Goal: Task Accomplishment & Management: Use online tool/utility

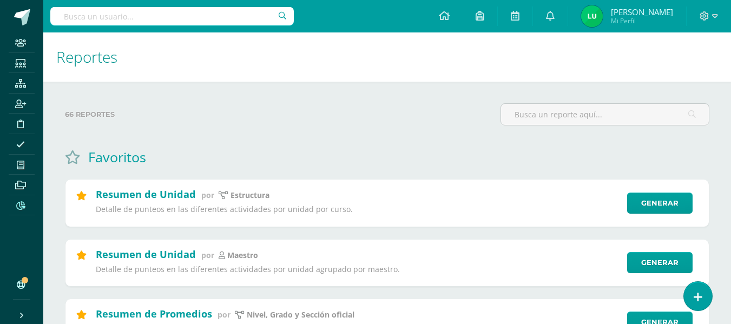
click at [53, 72] on div "Reportes" at bounding box center [387, 56] width 688 height 49
click at [76, 14] on input "text" at bounding box center [172, 16] width 244 height 18
click at [204, 16] on input "text" at bounding box center [172, 16] width 244 height 18
click at [538, 114] on input "text" at bounding box center [605, 114] width 208 height 21
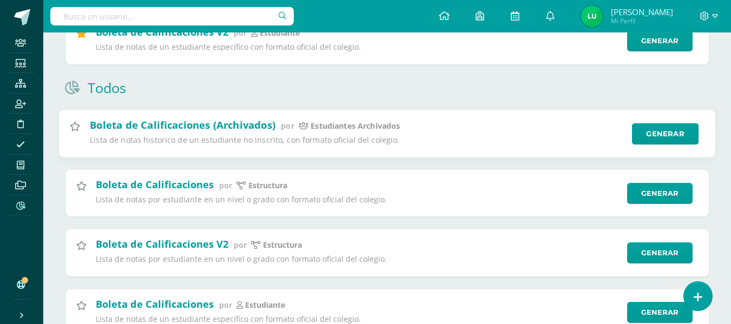
scroll to position [209, 0]
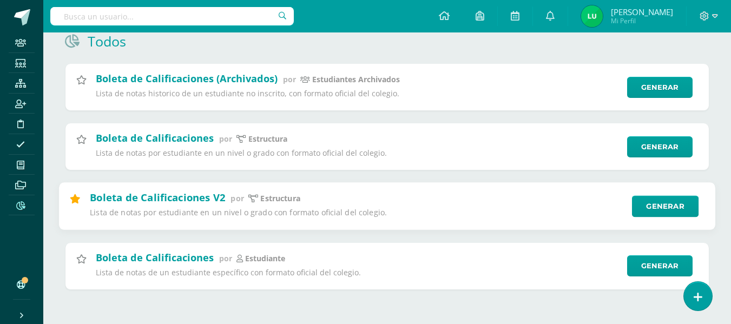
type input "bole"
click at [73, 203] on icon at bounding box center [75, 198] width 10 height 9
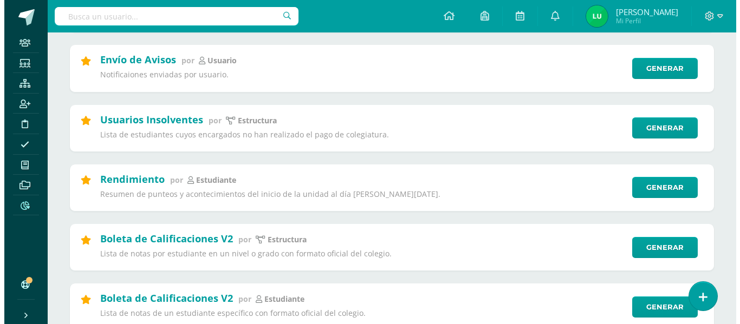
scroll to position [487, 0]
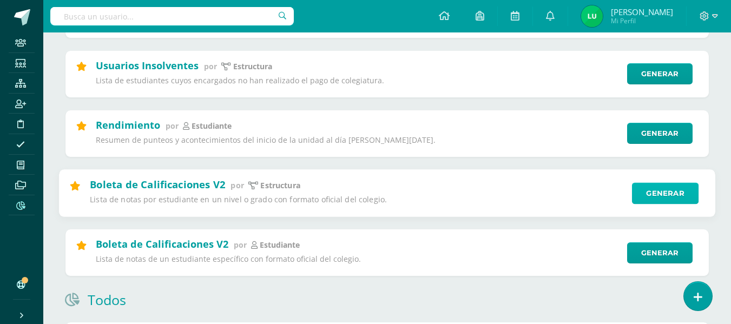
click at [643, 191] on link "Generar" at bounding box center [665, 193] width 67 height 22
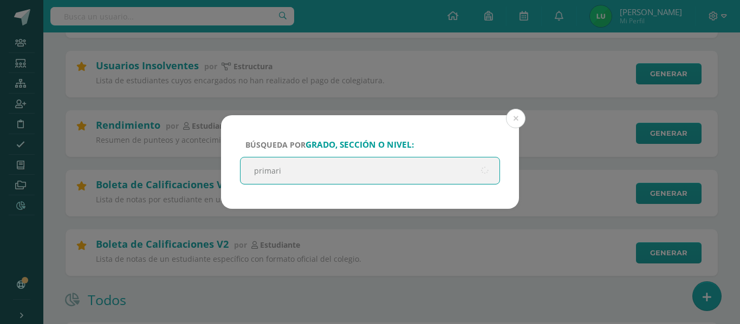
type input "primaria"
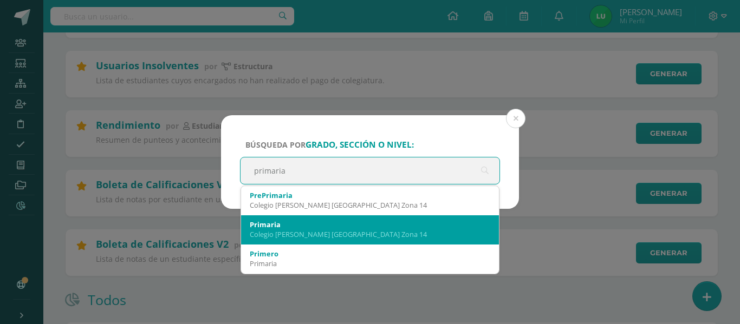
click at [343, 223] on div "Primaria" at bounding box center [370, 225] width 240 height 10
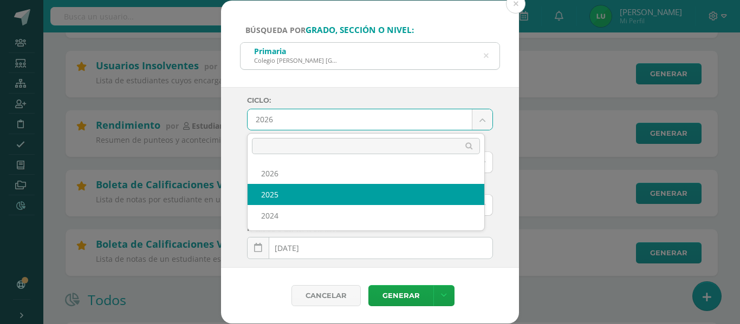
select select "4"
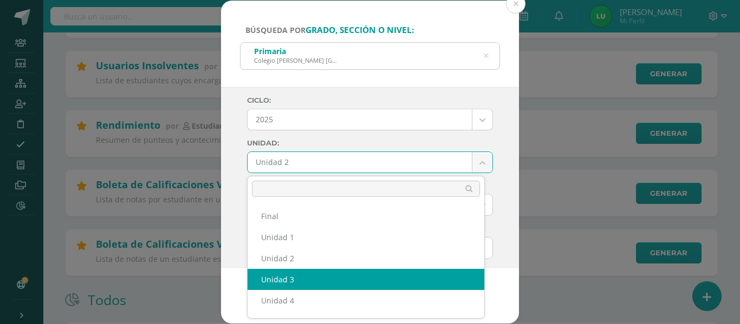
select select "Unidad 3"
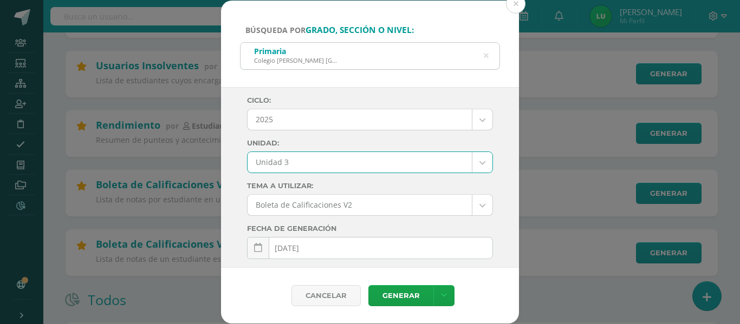
click at [242, 198] on div "Ciclo: 2025 2026 2025 2024 Unidad: Unidad 3 Final Unidad 1 Unidad 2 Unidad 3 Un…" at bounding box center [370, 177] width 298 height 181
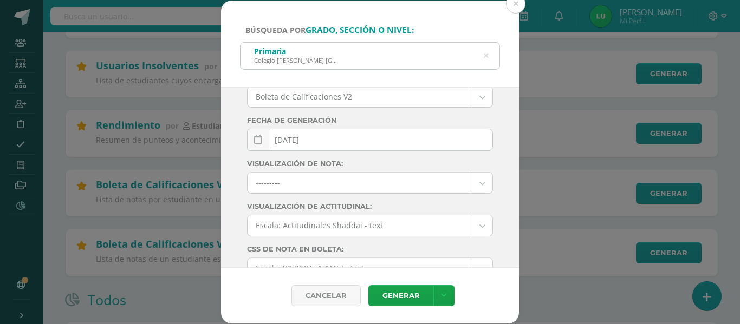
scroll to position [201, 0]
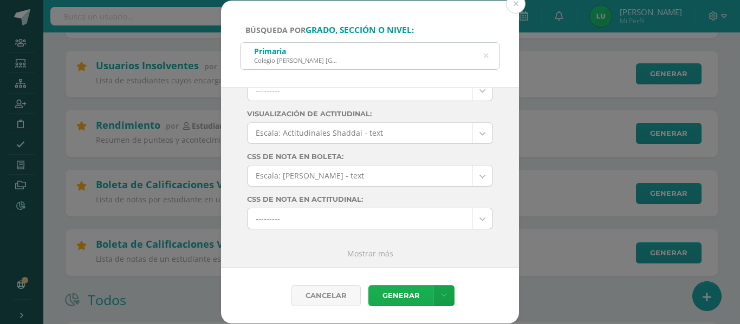
click at [385, 298] on link "Generar" at bounding box center [400, 295] width 65 height 21
click at [484, 57] on icon at bounding box center [485, 56] width 5 height 28
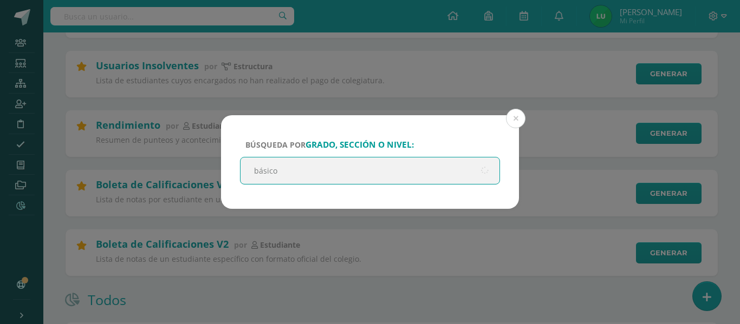
type input "básicos"
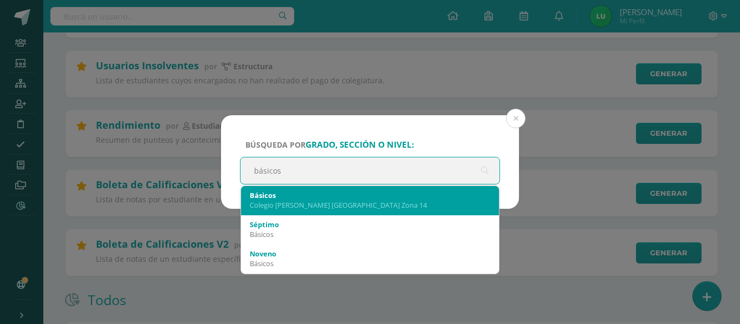
click at [350, 197] on div "Básicos" at bounding box center [370, 196] width 240 height 10
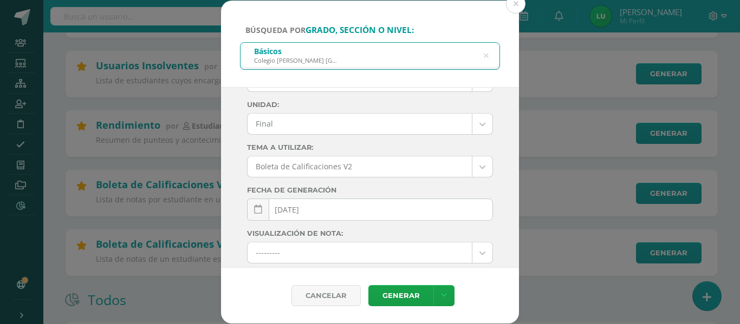
scroll to position [0, 0]
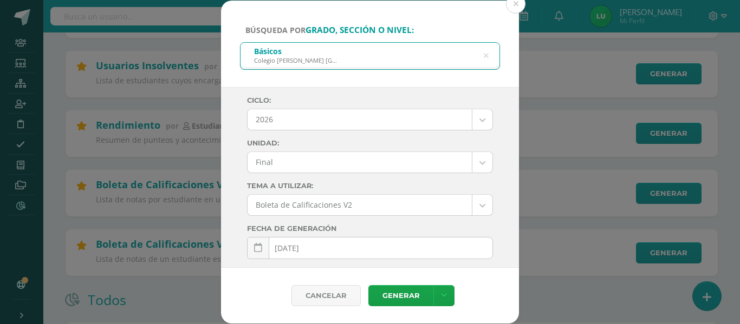
select select "4"
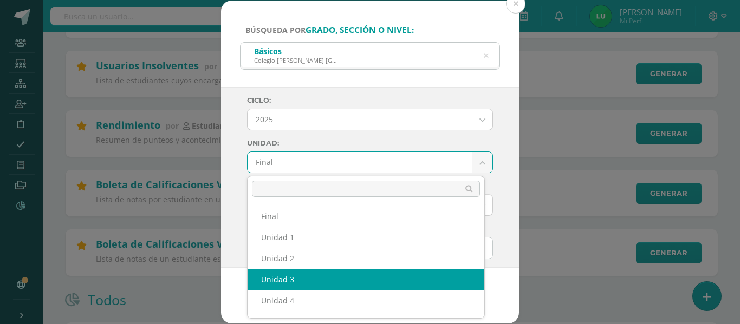
select select "Unidad 3"
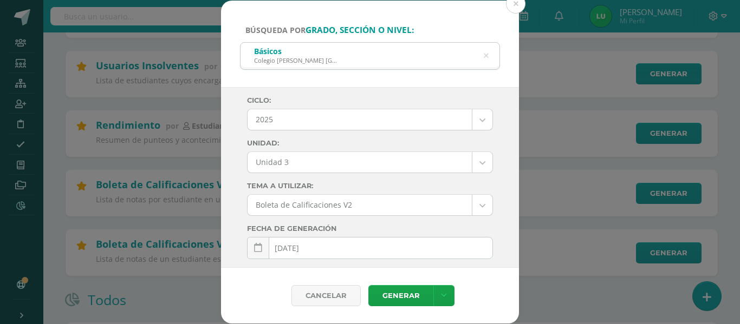
click at [226, 210] on div "Ciclo: 2025 2026 2025 2024 Unidad: Unidad 3 Final Unidad 1 Unidad 2 Unidad 3 Un…" at bounding box center [370, 177] width 298 height 181
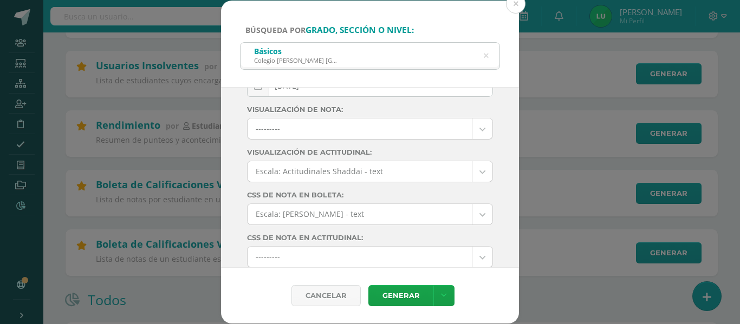
scroll to position [201, 0]
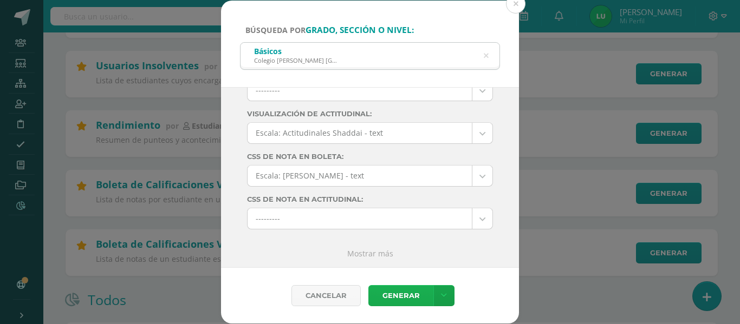
click at [387, 296] on link "Generar" at bounding box center [400, 295] width 65 height 21
click at [483, 55] on icon at bounding box center [485, 56] width 5 height 28
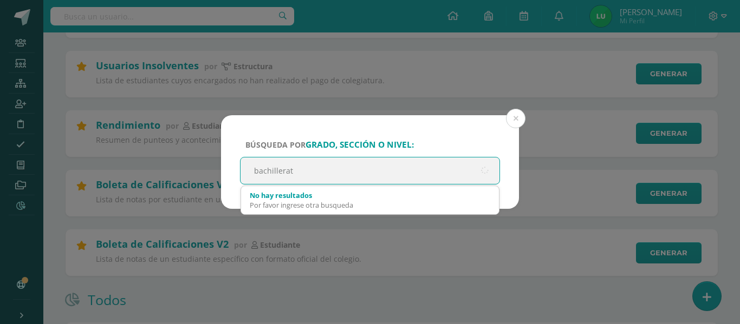
type input "bachillerato"
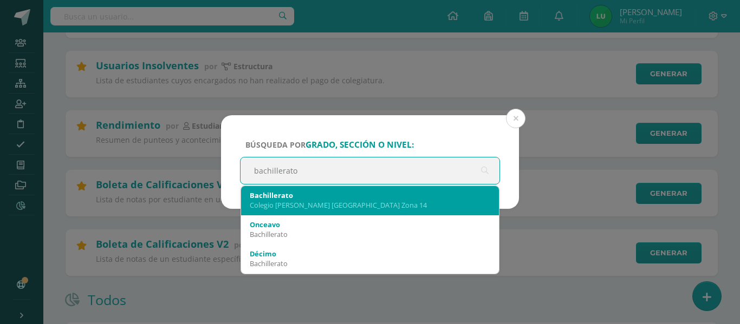
click at [377, 191] on div "Bachillerato" at bounding box center [370, 196] width 240 height 10
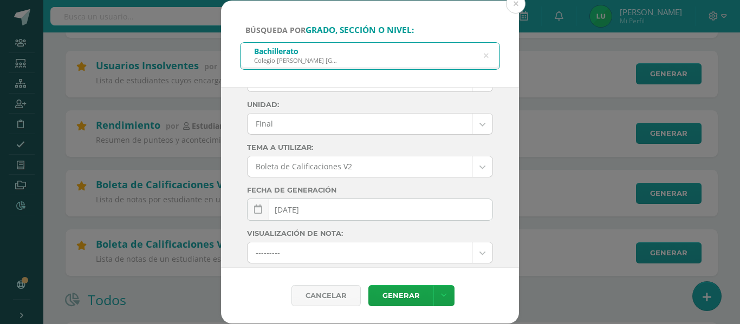
scroll to position [0, 0]
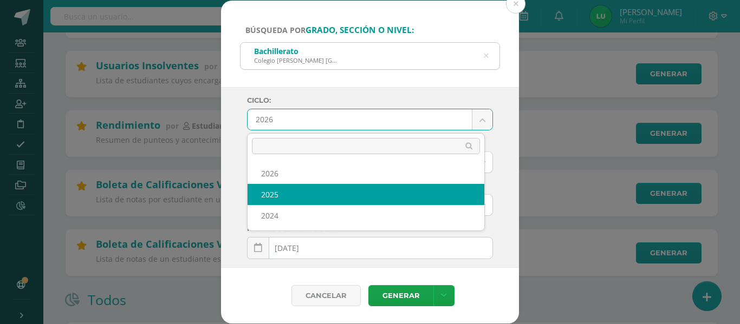
select select "4"
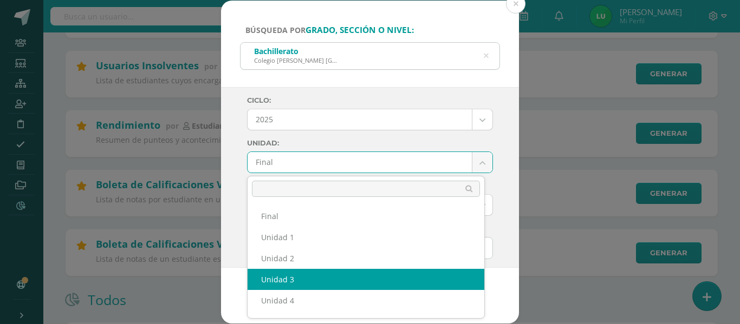
select select "Unidad 3"
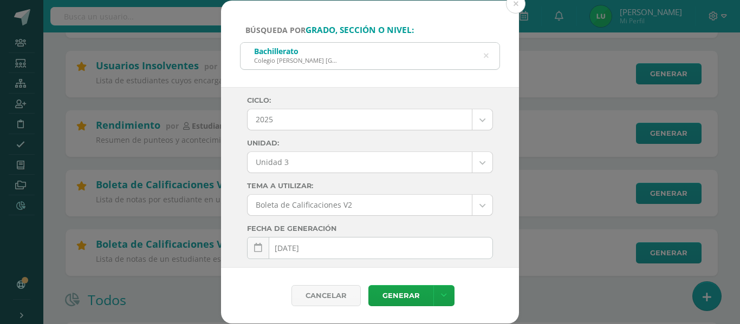
click at [230, 196] on div "Ciclo: 2025 2026 2025 2024 Unidad: Unidad 3 Final Unidad 1 Unidad 2 Unidad 3 Un…" at bounding box center [370, 177] width 298 height 181
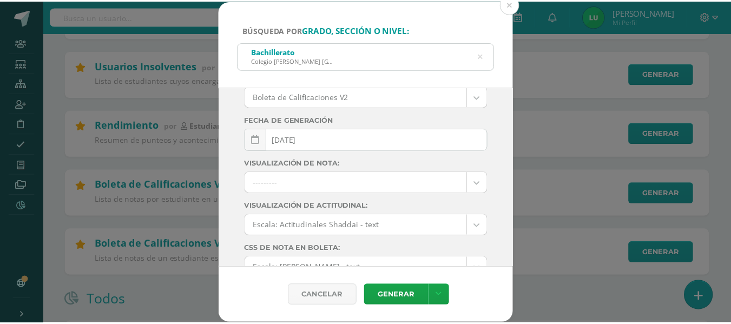
scroll to position [201, 0]
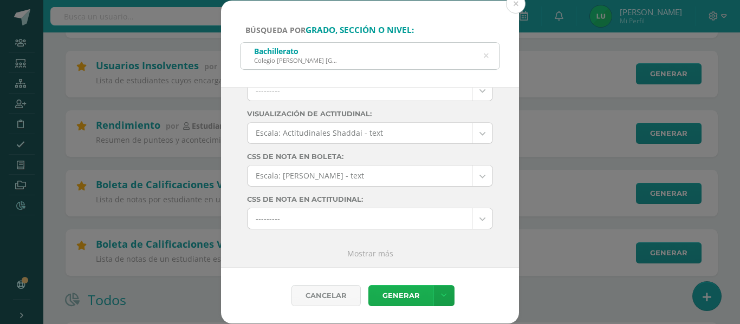
click at [396, 298] on link "Generar" at bounding box center [400, 295] width 65 height 21
click at [62, 223] on div "Búsqueda por grado, sección o nivel: Bachillerato Colegio Cristiano Bilingüe El…" at bounding box center [369, 162] width 731 height 323
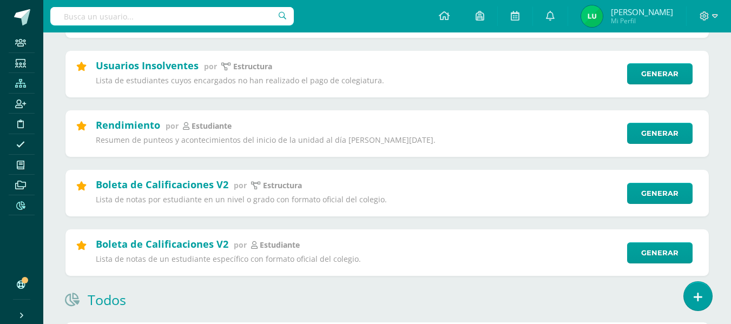
click at [19, 86] on icon at bounding box center [20, 83] width 11 height 9
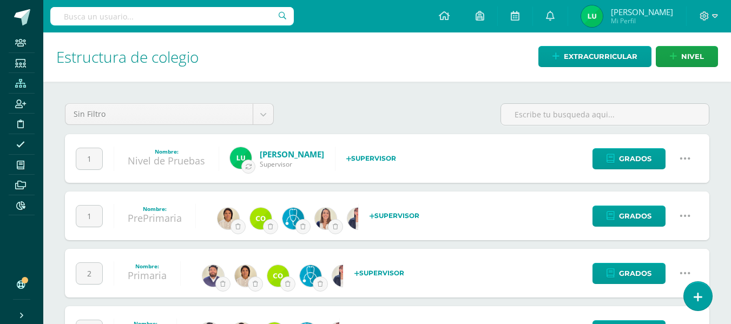
scroll to position [54, 0]
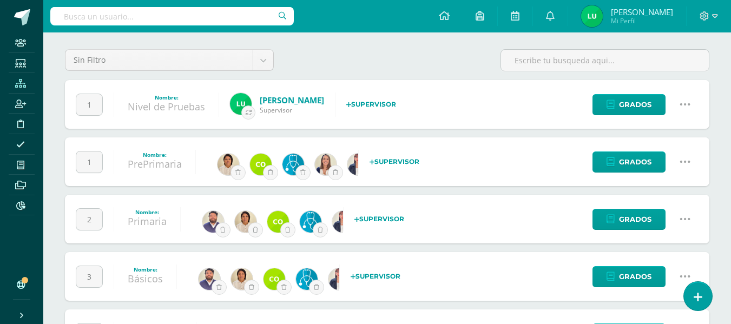
click at [689, 220] on icon at bounding box center [685, 219] width 12 height 12
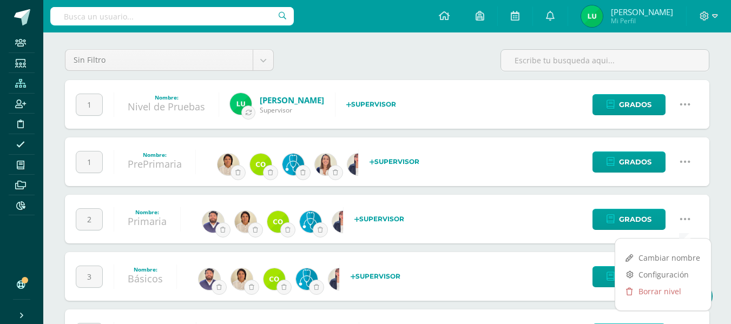
scroll to position [108, 0]
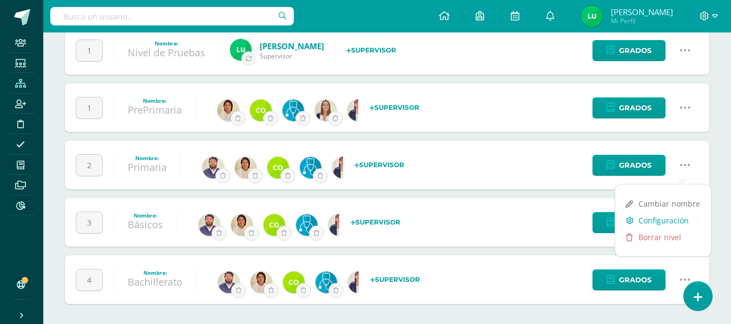
click at [668, 222] on link "Configuración" at bounding box center [664, 220] width 96 height 17
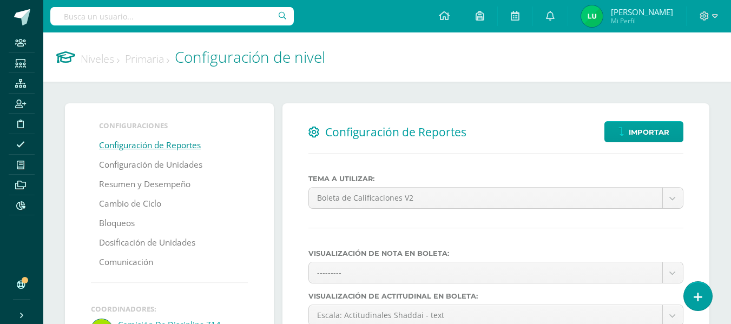
click at [166, 153] on link "Configuración de Reportes" at bounding box center [150, 145] width 102 height 19
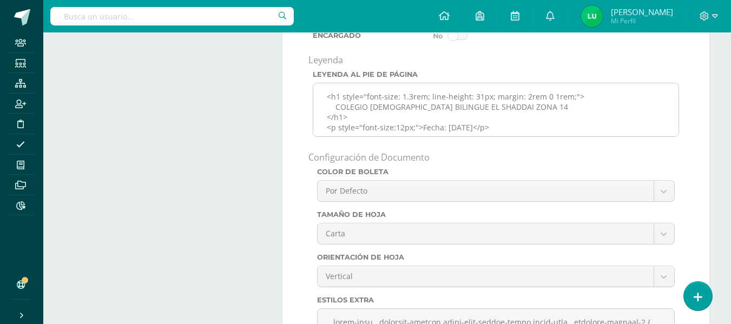
scroll to position [4, 0]
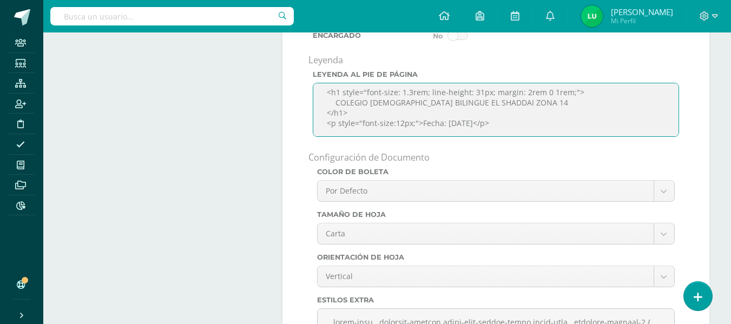
click at [455, 130] on textarea "<h1 style="font-size: 1.3rem; line-height: 31px; margin: 2rem 0 1rem;"> COLEGIO…" at bounding box center [496, 110] width 367 height 54
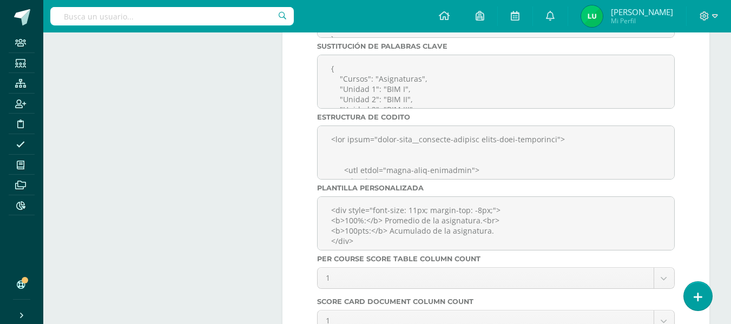
scroll to position [3777, 0]
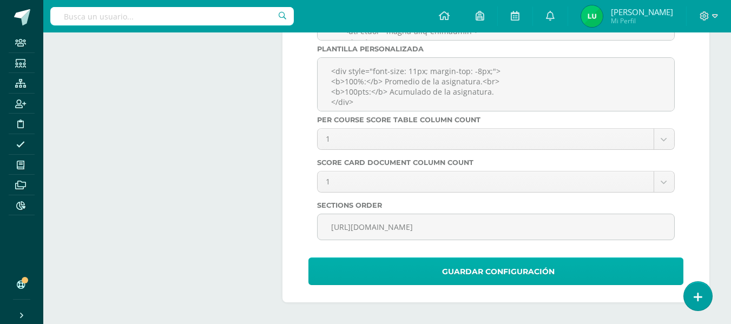
type textarea "<h1 style="font-size: 1.3rem; line-height: 31px; margin: 2rem 0 1rem;"> COLEGIO…"
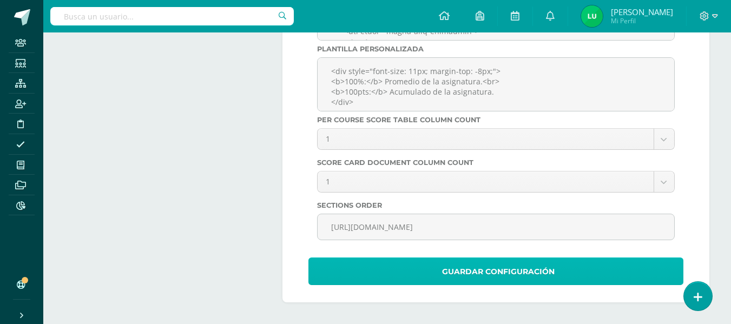
click at [441, 279] on button "Guardar Configuración" at bounding box center [496, 272] width 375 height 28
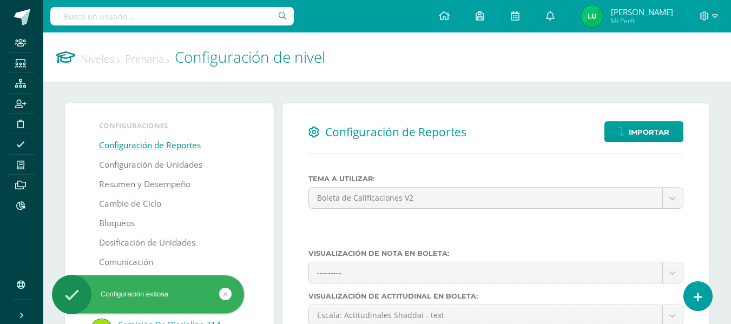
click at [106, 62] on link "Niveles" at bounding box center [100, 58] width 39 height 15
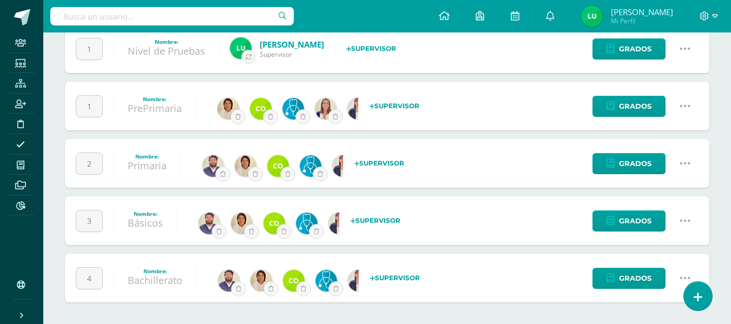
scroll to position [110, 0]
click at [685, 220] on icon at bounding box center [685, 221] width 12 height 12
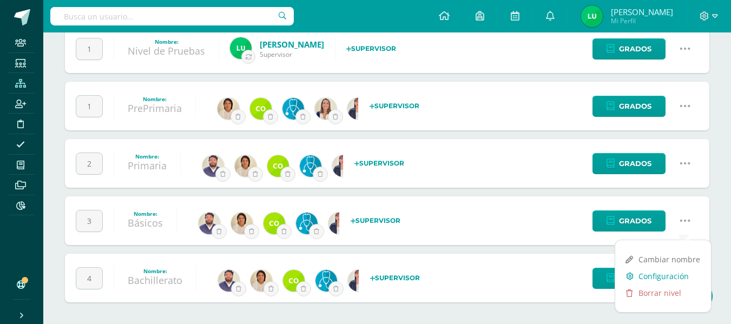
click at [651, 279] on link "Configuración" at bounding box center [664, 276] width 96 height 17
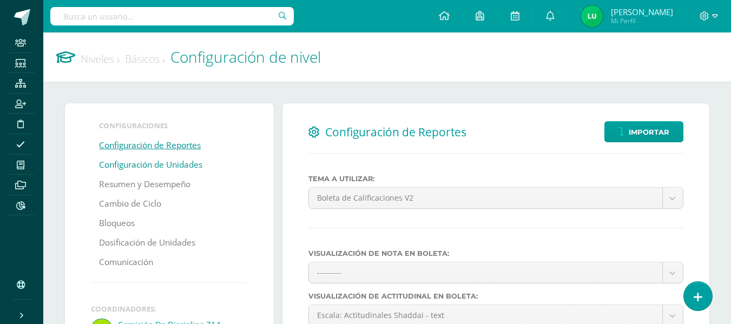
click at [155, 161] on link "Configuración de Unidades" at bounding box center [150, 164] width 103 height 19
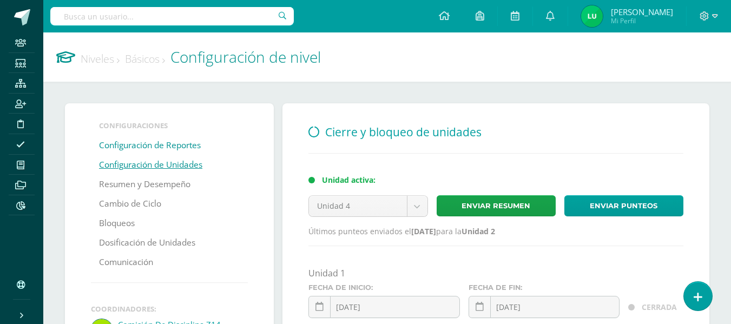
click at [164, 147] on link "Configuración de Reportes" at bounding box center [150, 145] width 102 height 19
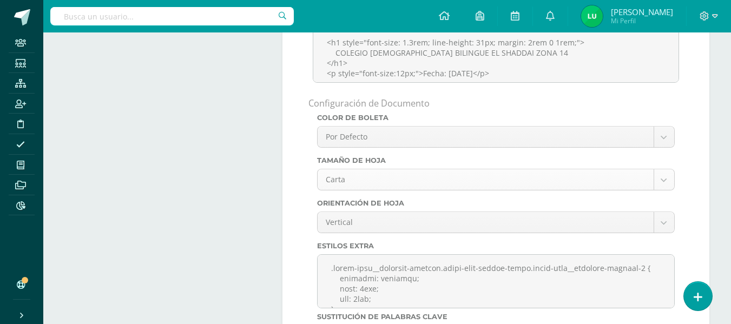
scroll to position [3303, 0]
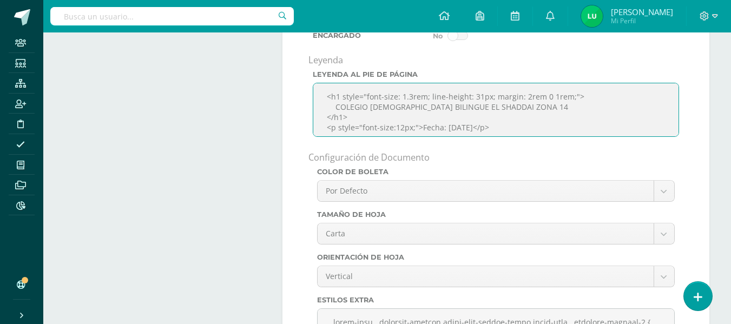
click at [469, 137] on textarea "<h1 style="font-size: 1.3rem; line-height: 31px; margin: 2rem 0 1rem;"> COLEGIO…" at bounding box center [496, 110] width 367 height 54
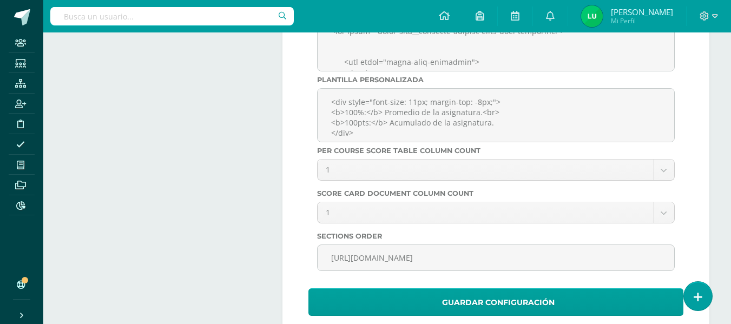
scroll to position [3777, 0]
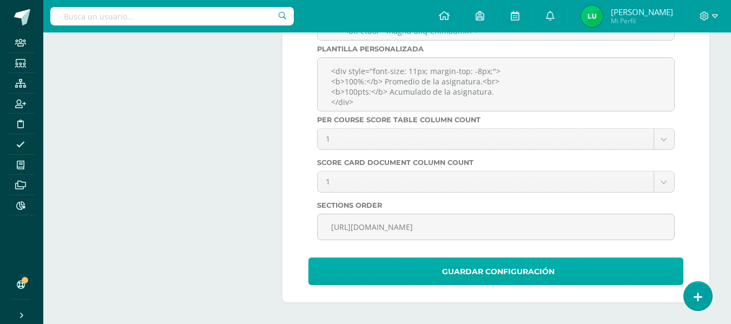
type textarea "<h1 style="font-size: 1.3rem; line-height: 31px; margin: 2rem 0 1rem;"> COLEGIO…"
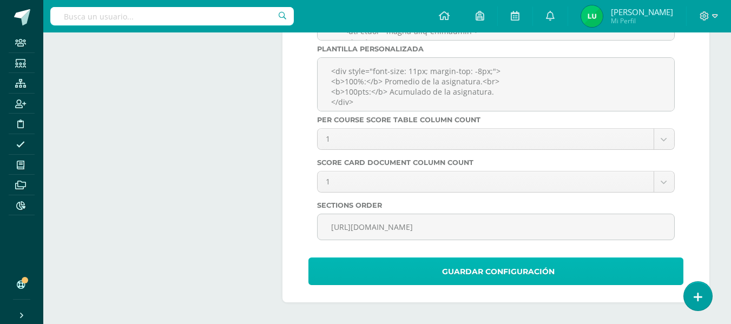
click at [452, 269] on span "Guardar Configuración" at bounding box center [498, 272] width 113 height 27
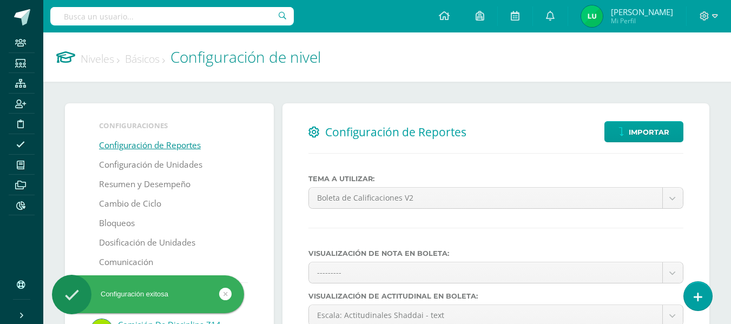
click at [107, 60] on link "Niveles" at bounding box center [100, 58] width 39 height 15
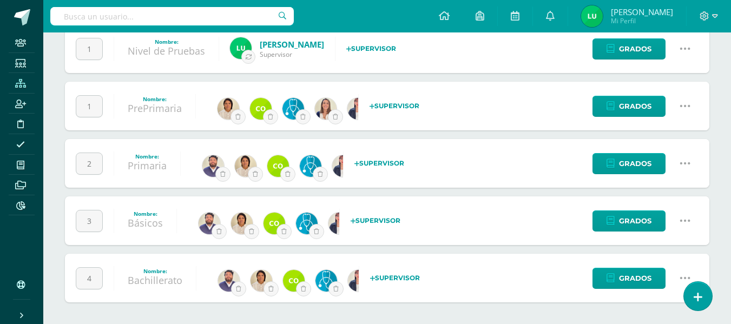
click at [688, 277] on icon at bounding box center [685, 278] width 12 height 12
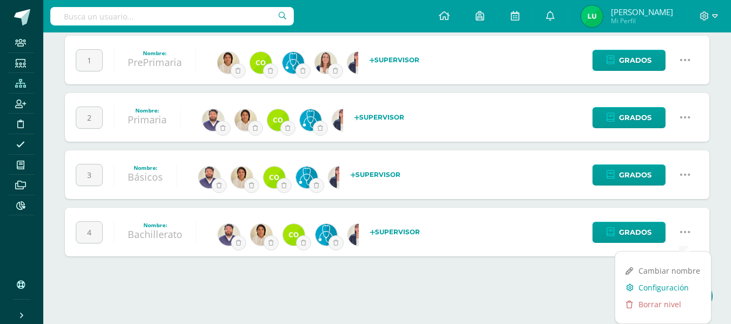
click at [654, 287] on link "Configuración" at bounding box center [664, 287] width 96 height 17
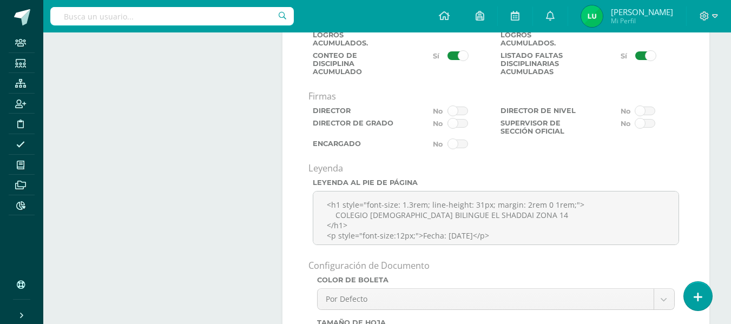
scroll to position [3303, 0]
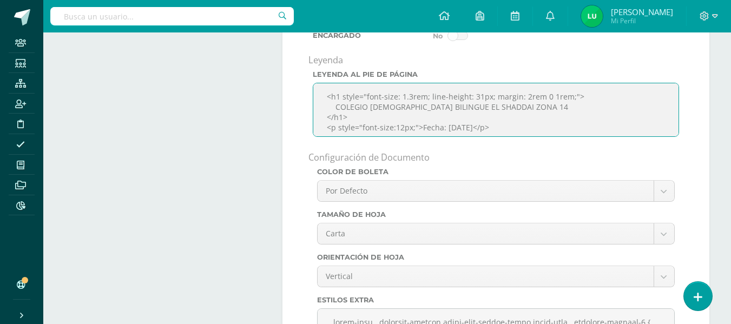
click at [467, 137] on textarea "<h1 style="font-size: 1.3rem; line-height: 31px; margin: 2rem 0 1rem;"> COLEGIO…" at bounding box center [496, 110] width 367 height 54
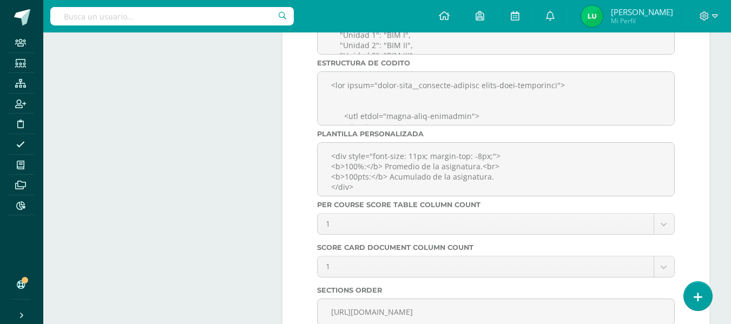
scroll to position [3777, 0]
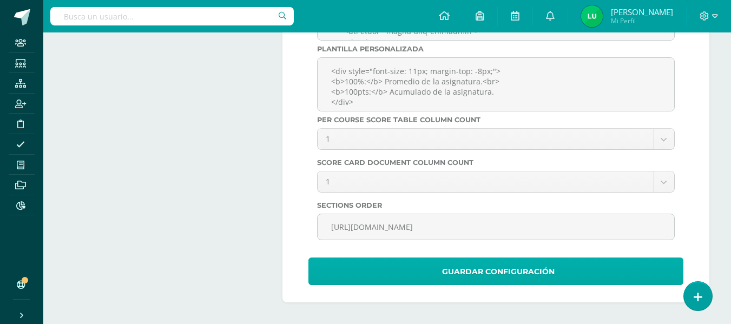
type textarea "<h1 style="font-size: 1.3rem; line-height: 31px; margin: 2rem 0 1rem;"> COLEGIO…"
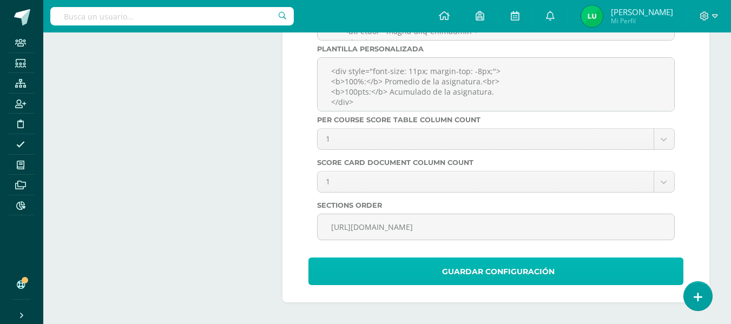
click at [395, 266] on button "Guardar Configuración" at bounding box center [496, 272] width 375 height 28
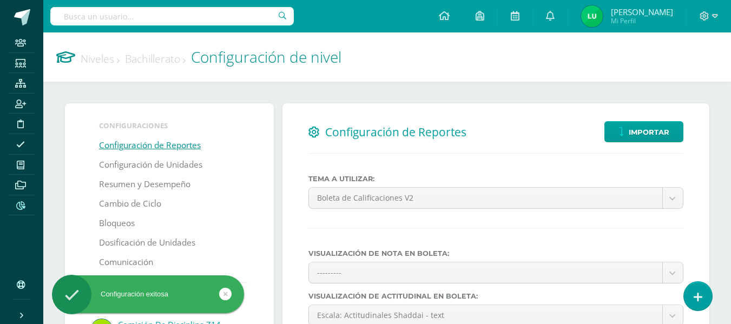
click at [18, 208] on icon at bounding box center [20, 205] width 9 height 9
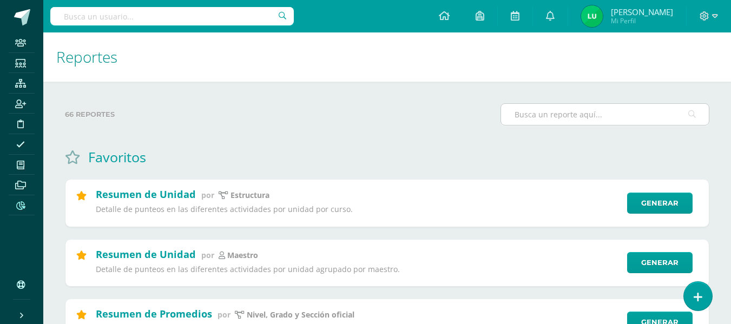
click at [541, 117] on input "text" at bounding box center [605, 114] width 208 height 21
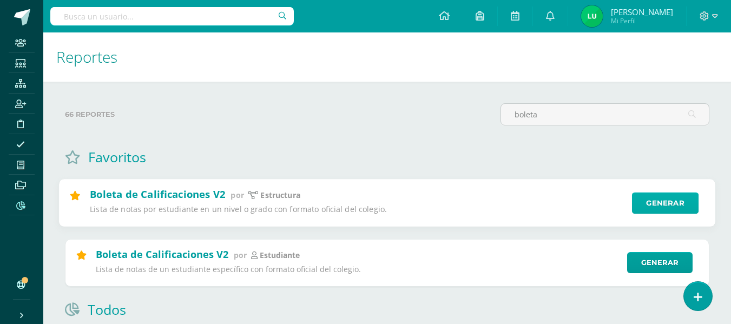
type input "boleta"
click at [677, 208] on link "Generar" at bounding box center [665, 204] width 67 height 22
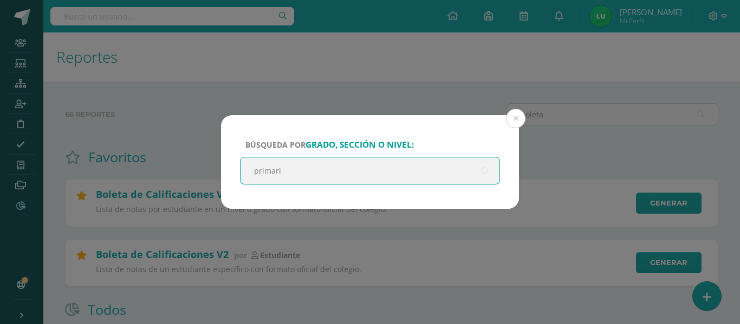
type input "primaria"
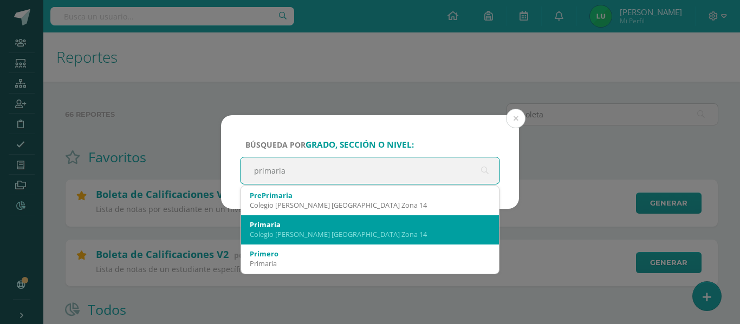
click at [332, 227] on div "Primaria" at bounding box center [370, 225] width 240 height 10
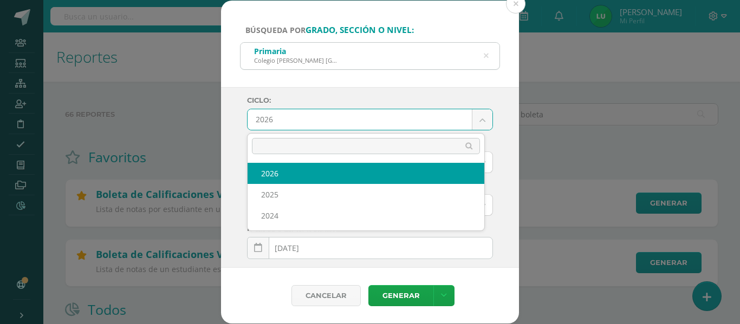
click at [280, 120] on body "Búsqueda por grado, sección o nivel: Primaria [GEOGRAPHIC_DATA][PERSON_NAME] [G…" at bounding box center [370, 266] width 740 height 533
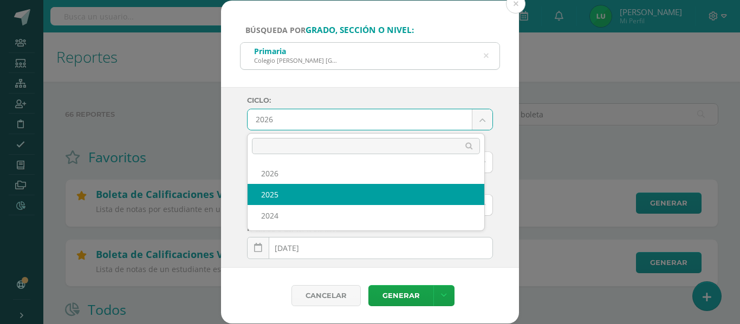
select select "4"
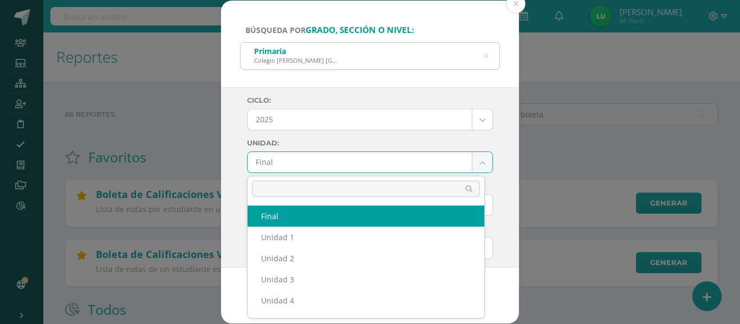
click at [271, 159] on body "Búsqueda por grado, sección o nivel: Primaria [GEOGRAPHIC_DATA][PERSON_NAME] [G…" at bounding box center [370, 266] width 740 height 533
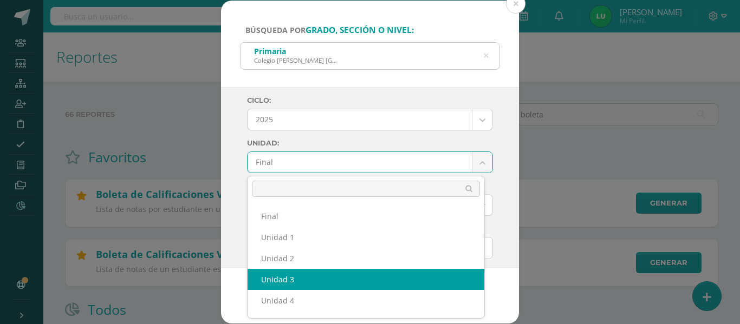
select select "Unidad 3"
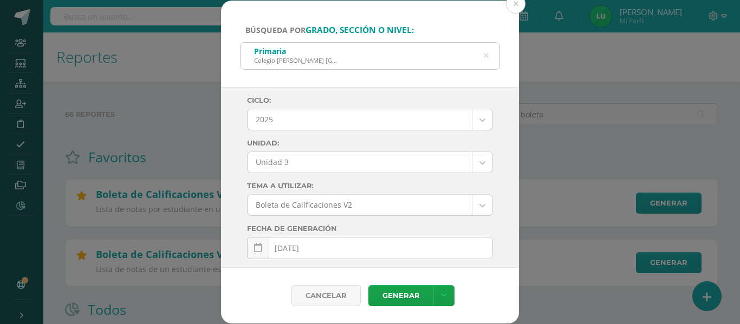
click at [243, 197] on div "Ciclo: 2025 2026 2025 2024 Unidad: Unidad 3 Final Unidad 1 Unidad 2 Unidad 3 Un…" at bounding box center [370, 177] width 298 height 181
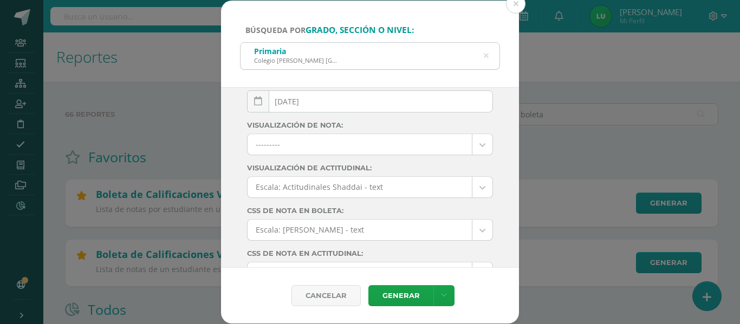
scroll to position [201, 0]
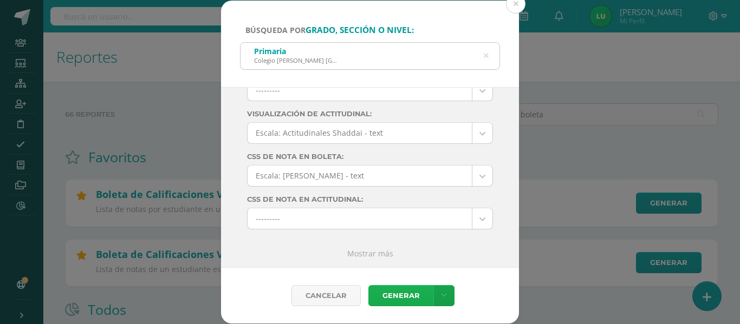
click at [407, 293] on link "Generar" at bounding box center [400, 295] width 65 height 21
click at [489, 56] on div "Primaria Colegio [PERSON_NAME] [GEOGRAPHIC_DATA] Zona 14" at bounding box center [369, 55] width 259 height 24
click at [486, 56] on icon at bounding box center [485, 56] width 5 height 28
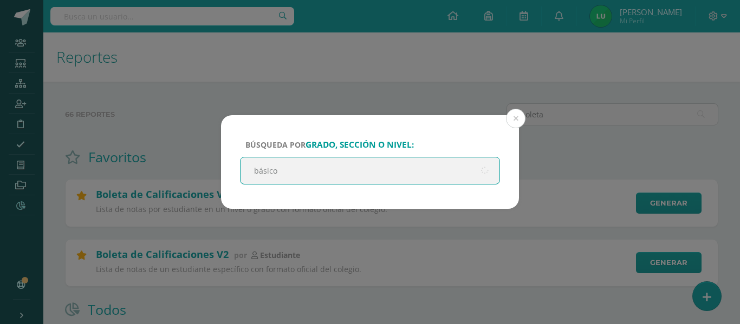
type input "básicos"
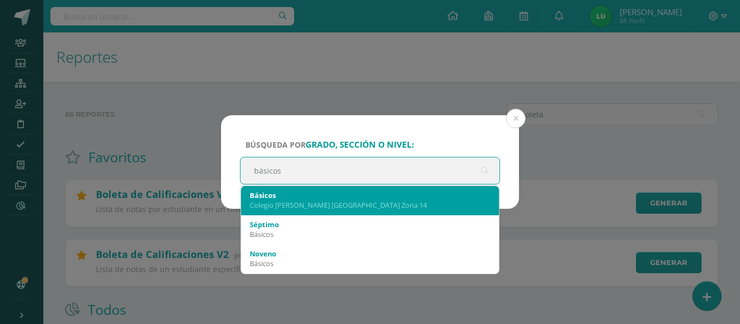
click at [300, 193] on div "Básicos" at bounding box center [370, 196] width 240 height 10
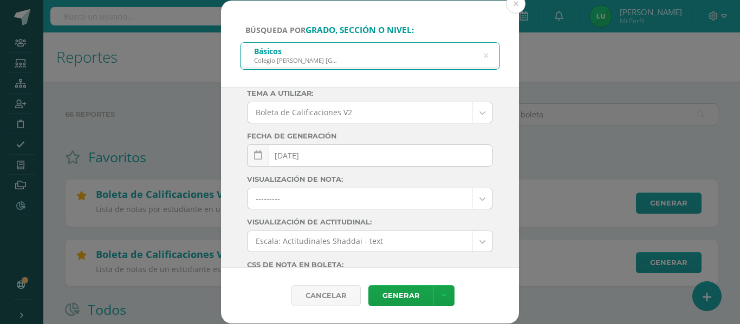
scroll to position [0, 0]
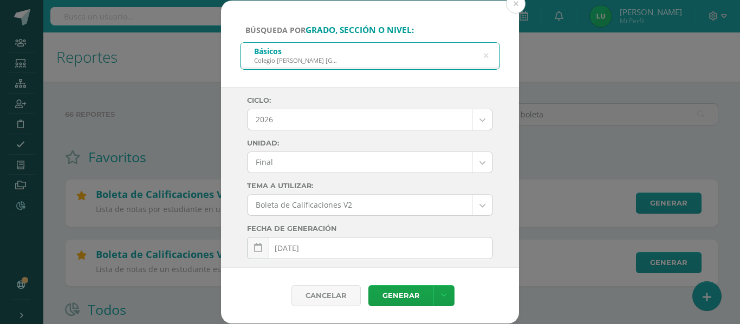
click at [279, 122] on body "Búsqueda por grado, sección o nivel: Básicos [GEOGRAPHIC_DATA] [GEOGRAPHIC_DATA…" at bounding box center [370, 266] width 740 height 533
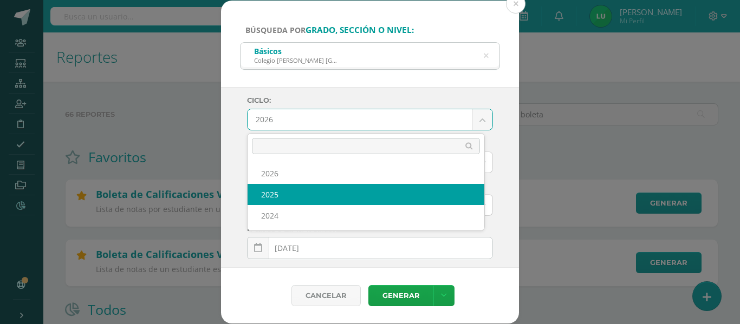
select select "4"
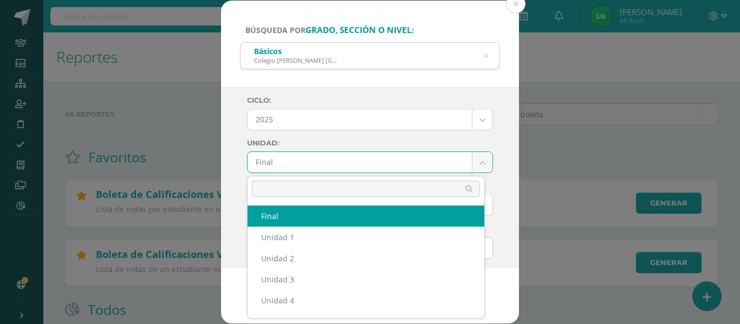
click at [285, 164] on body "Búsqueda por grado, sección o nivel: Básicos [GEOGRAPHIC_DATA] [GEOGRAPHIC_DATA…" at bounding box center [370, 266] width 740 height 533
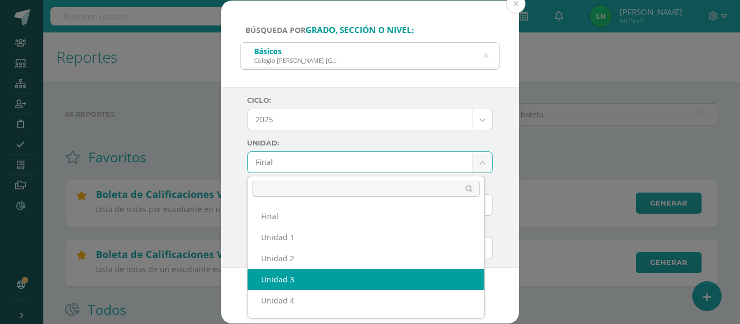
select select "Unidad 3"
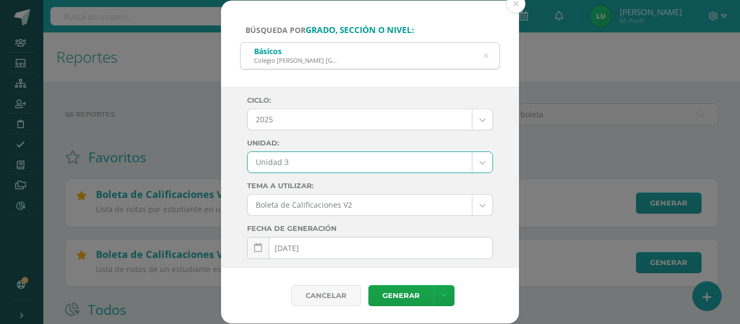
click at [236, 188] on div "Ciclo: 2025 2026 2025 2024 Unidad: Unidad 3 Final Unidad 1 Unidad 2 Unidad 3 Un…" at bounding box center [370, 177] width 298 height 181
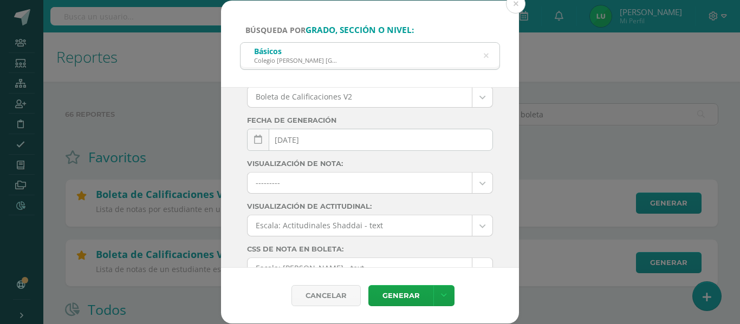
scroll to position [201, 0]
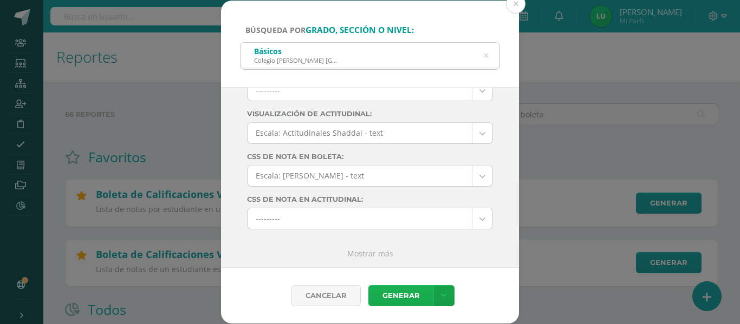
click at [411, 295] on link "Generar" at bounding box center [400, 295] width 65 height 21
click at [486, 56] on icon at bounding box center [485, 56] width 5 height 28
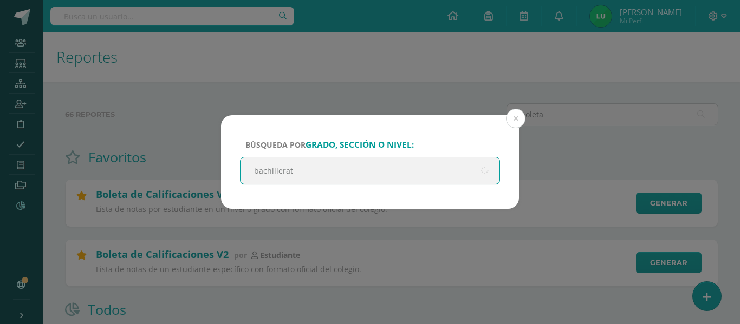
type input "bachillerato"
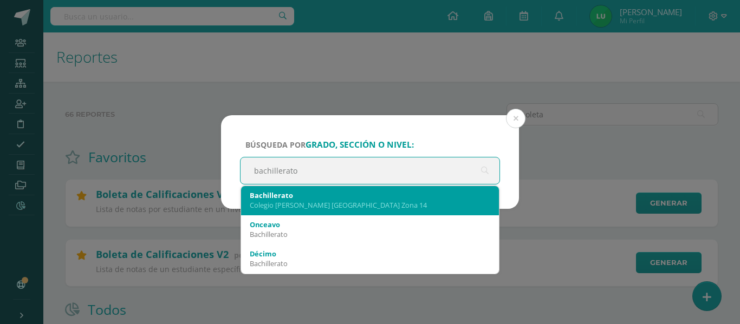
click at [330, 191] on div "Bachillerato" at bounding box center [370, 196] width 240 height 10
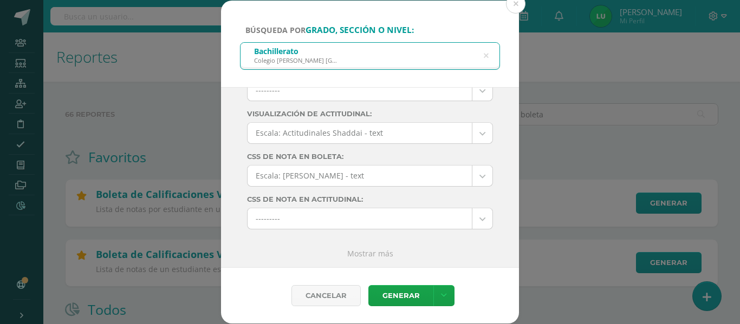
scroll to position [0, 0]
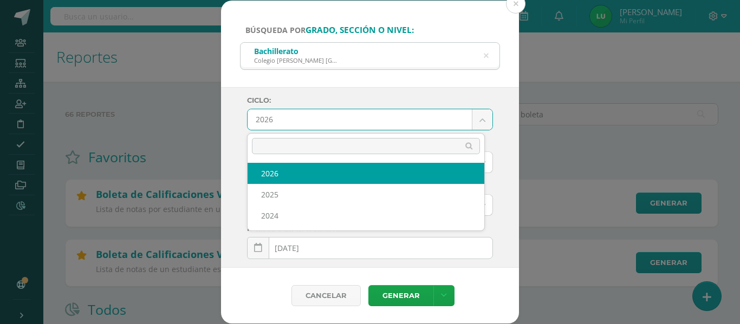
drag, startPoint x: 336, startPoint y: 127, endPoint x: 336, endPoint y: 119, distance: 8.1
click at [336, 126] on body "Búsqueda por grado, sección o nivel: Bachillerato [GEOGRAPHIC_DATA] [GEOGRAPHIC…" at bounding box center [370, 266] width 740 height 533
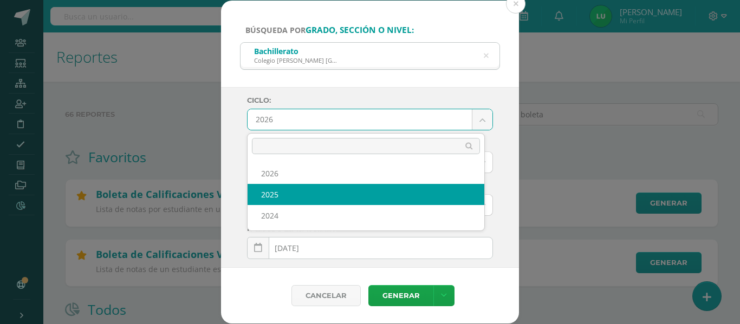
select select "4"
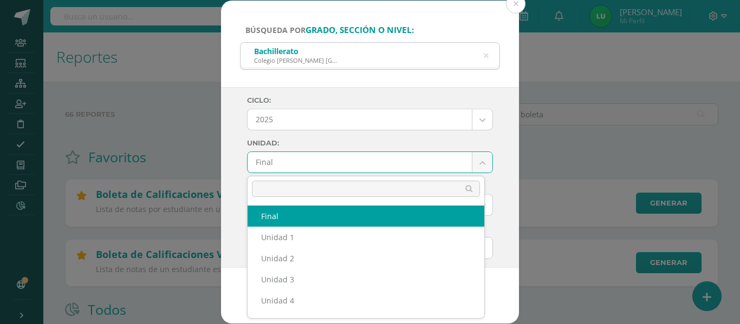
click at [300, 165] on body "Búsqueda por grado, sección o nivel: Bachillerato [GEOGRAPHIC_DATA] [GEOGRAPHIC…" at bounding box center [370, 266] width 740 height 533
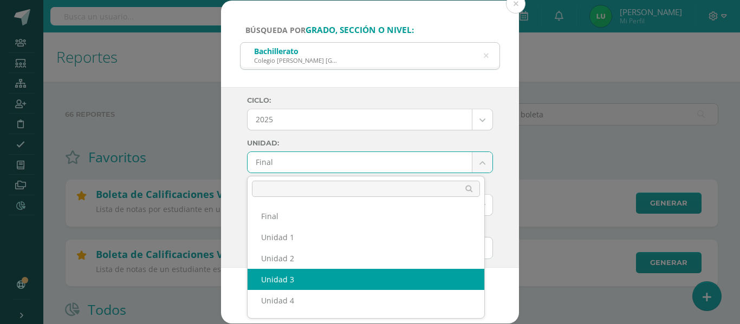
drag, startPoint x: 298, startPoint y: 257, endPoint x: 297, endPoint y: 274, distance: 17.9
select select "Unidad 3"
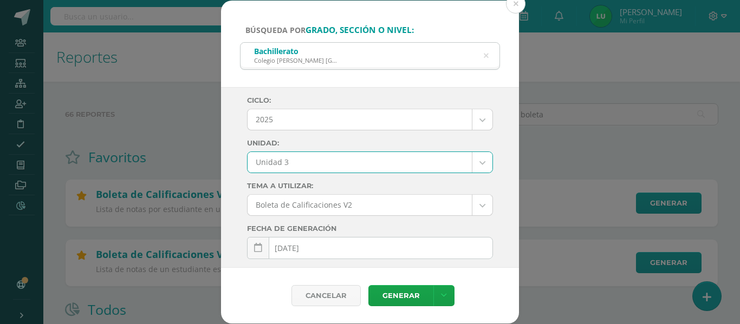
click at [239, 212] on div "Ciclo: 2025 2026 2025 2024 Unidad: Unidad 3 Final Unidad 1 Unidad 2 Unidad 3 Un…" at bounding box center [370, 177] width 298 height 181
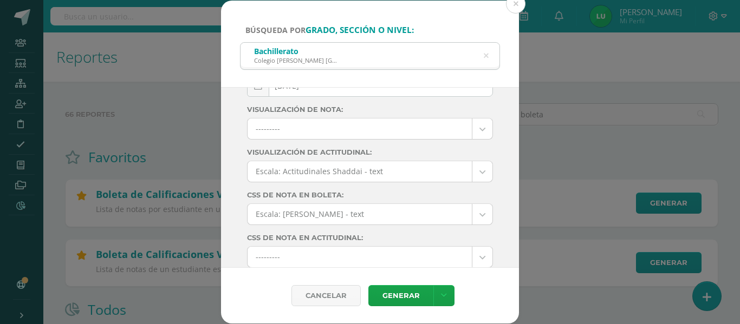
scroll to position [201, 0]
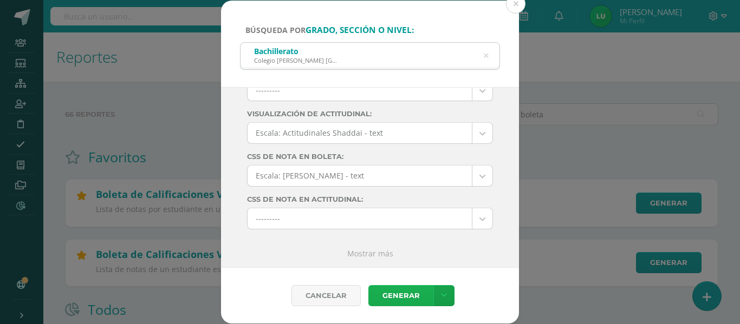
click at [395, 293] on link "Generar" at bounding box center [400, 295] width 65 height 21
